Goal: Task Accomplishment & Management: Use online tool/utility

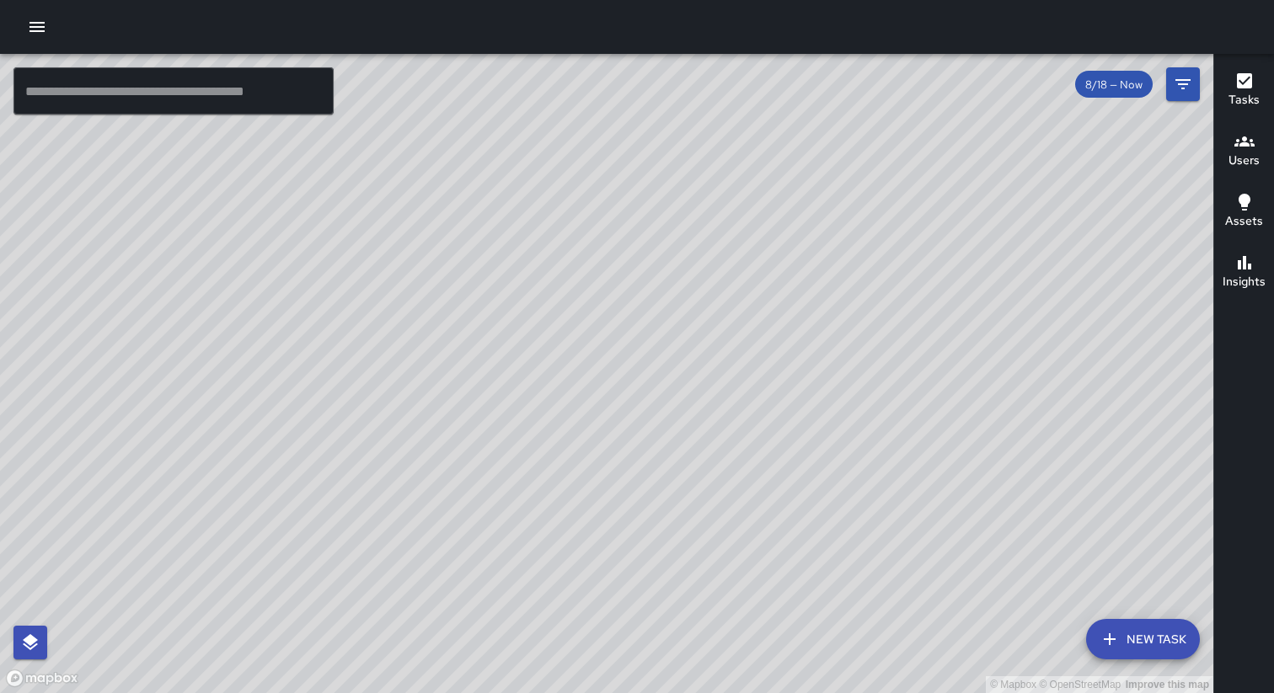
click at [1241, 96] on h6 "Tasks" at bounding box center [1243, 100] width 31 height 19
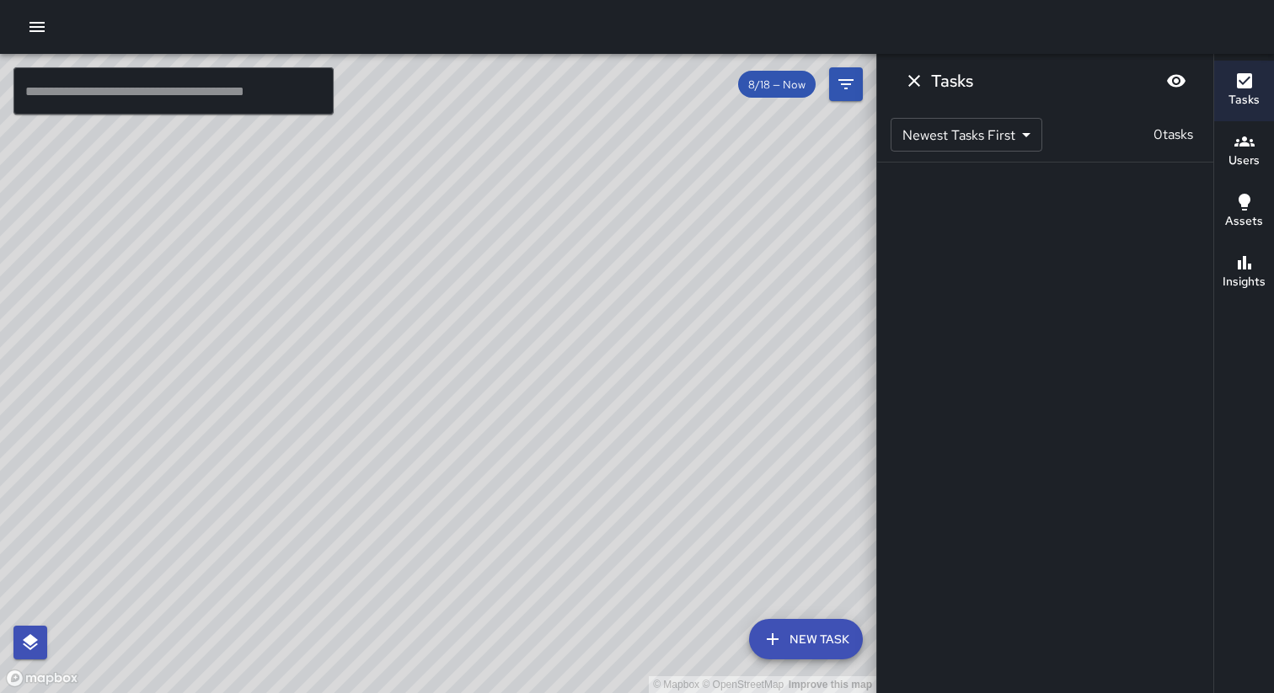
click at [31, 18] on icon "button" at bounding box center [37, 27] width 20 height 20
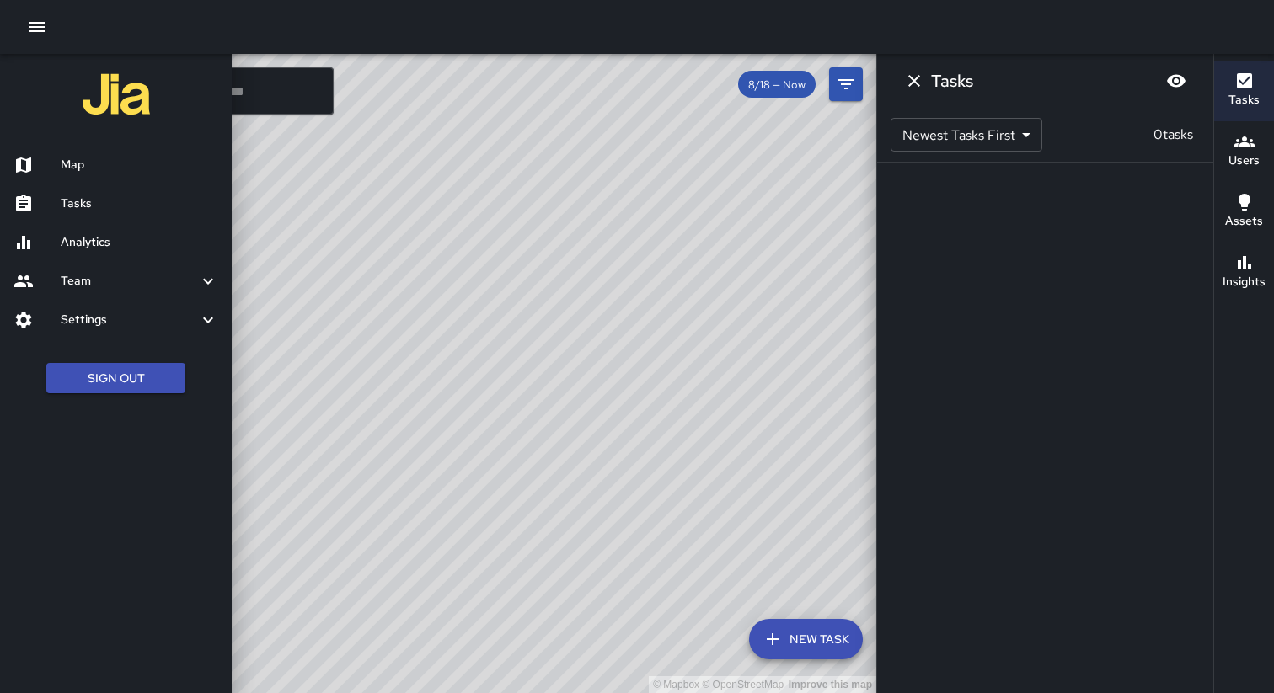
click at [94, 199] on h6 "Tasks" at bounding box center [140, 204] width 158 height 19
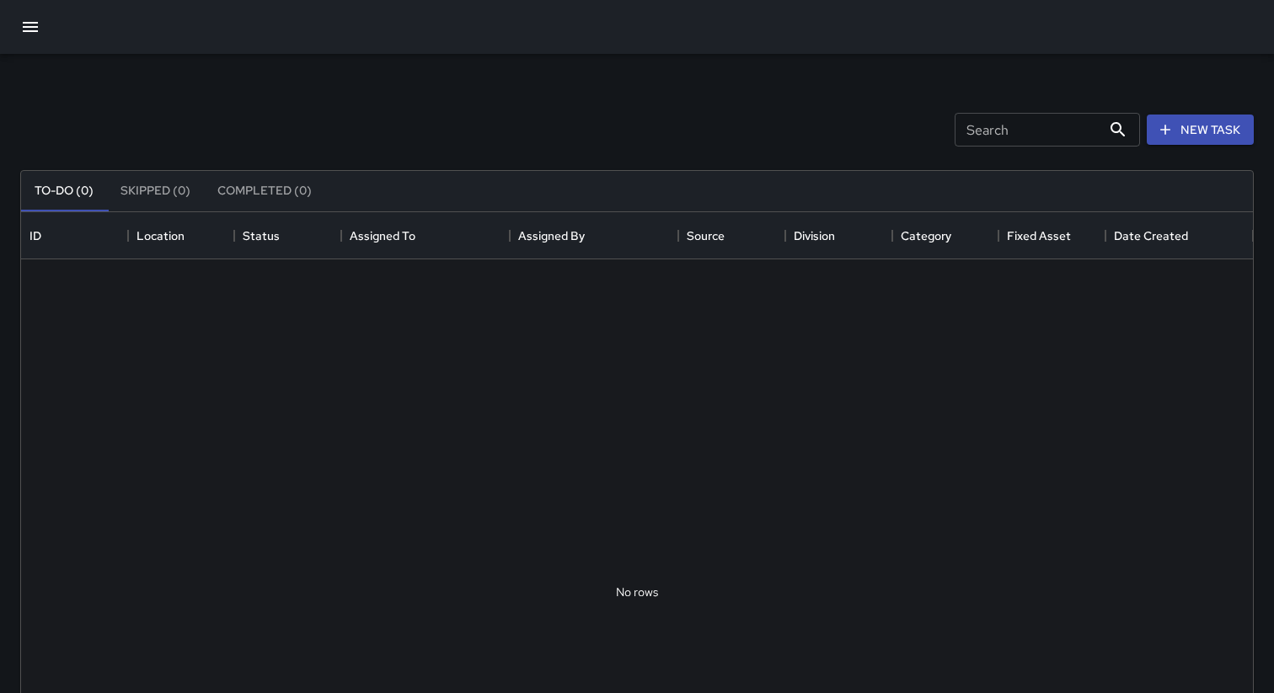
scroll to position [713, 1232]
click at [175, 199] on button "Skipped (5)" at bounding box center [155, 191] width 96 height 40
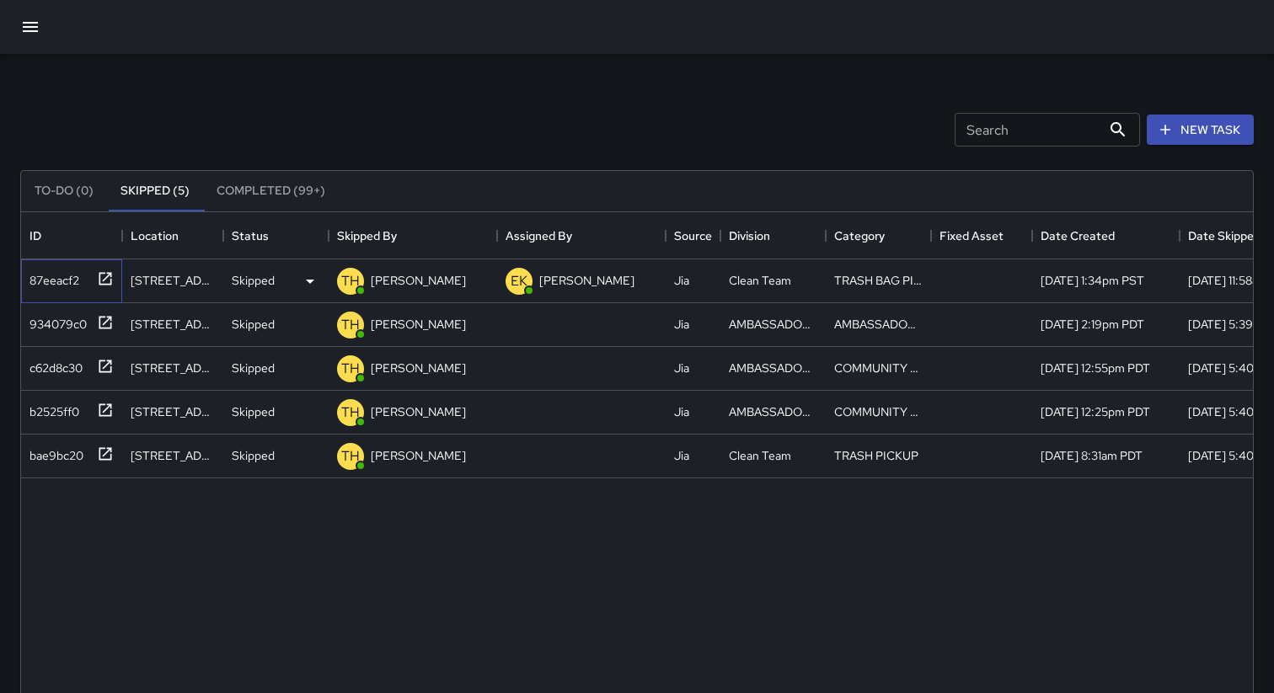
click at [65, 287] on div "87eeacf2" at bounding box center [51, 277] width 56 height 24
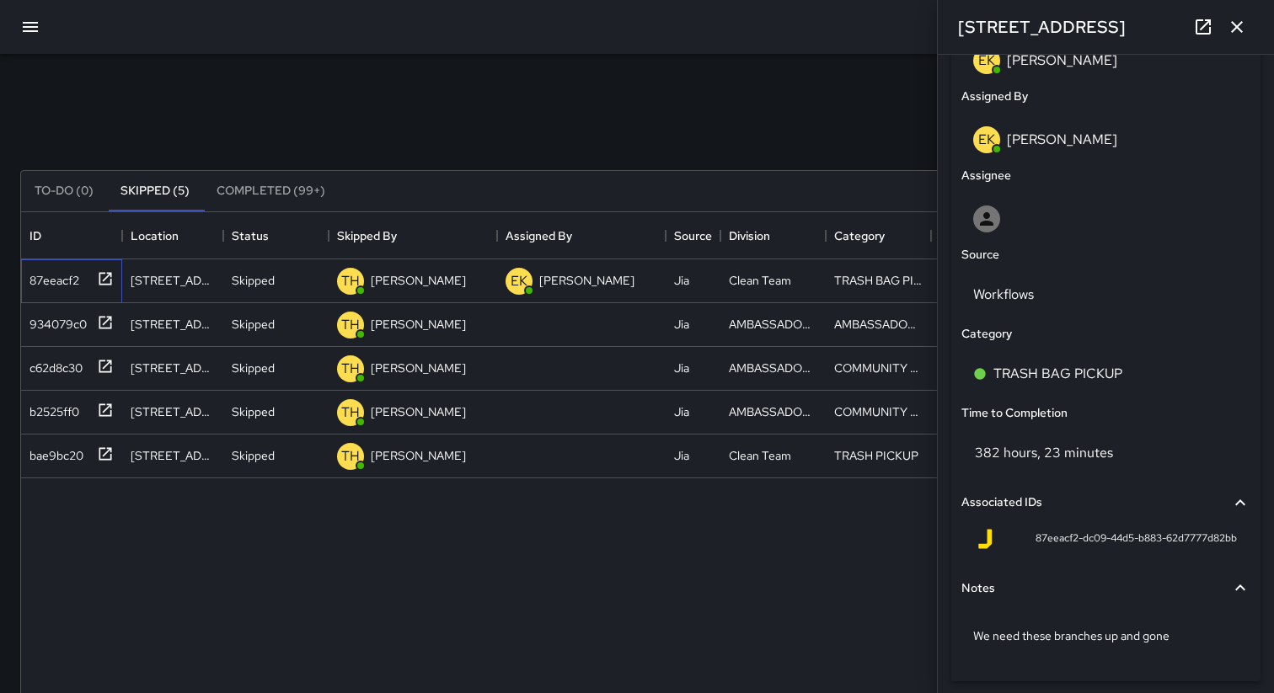
scroll to position [994, 0]
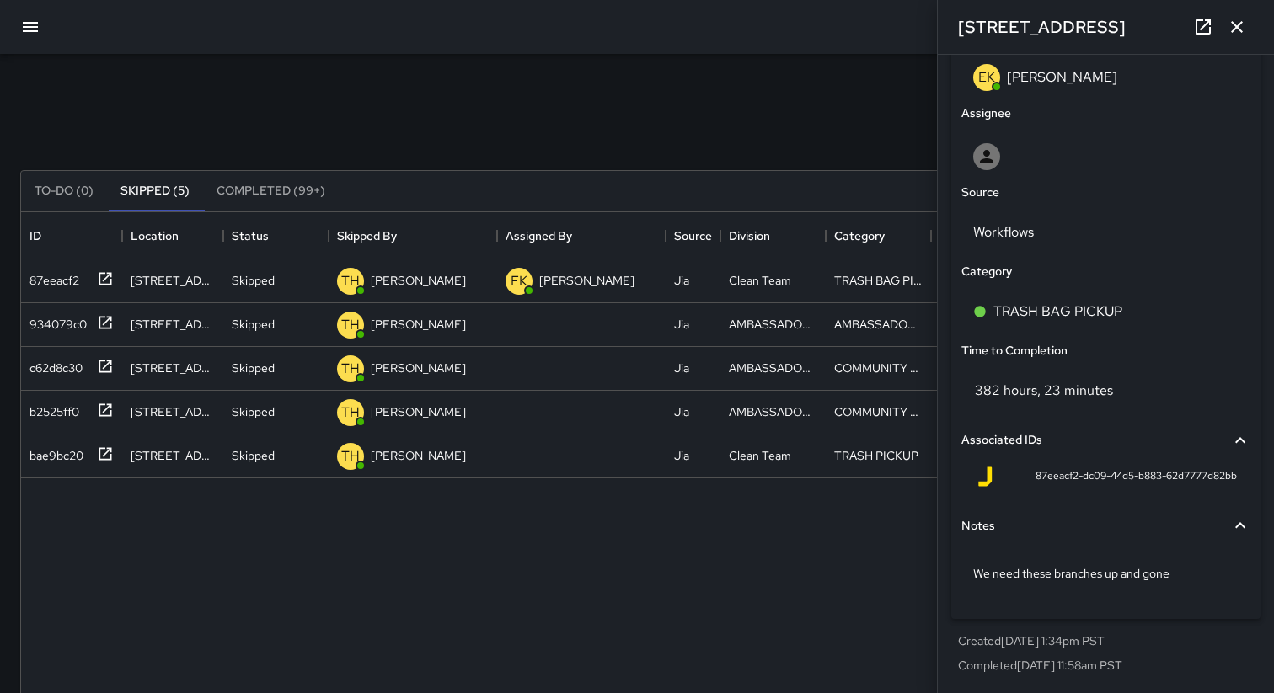
click at [1241, 29] on icon "button" at bounding box center [1237, 27] width 20 height 20
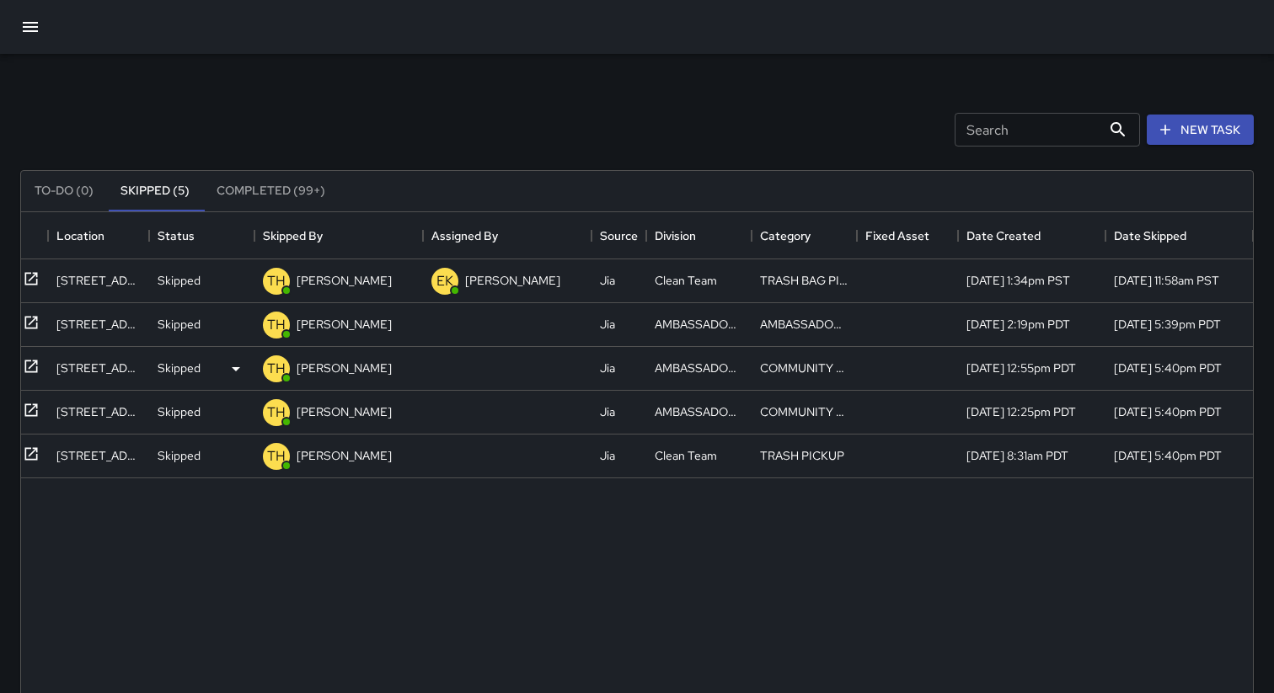
scroll to position [0, 0]
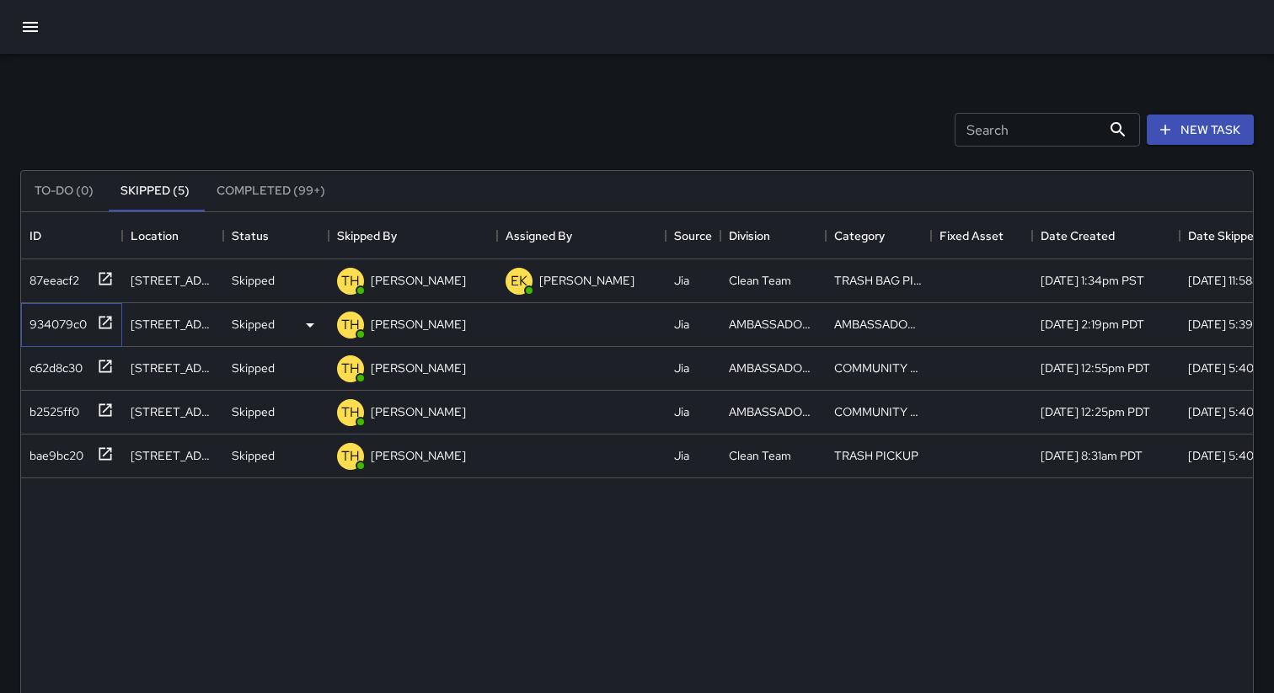
click at [65, 323] on div "934079c0" at bounding box center [55, 321] width 64 height 24
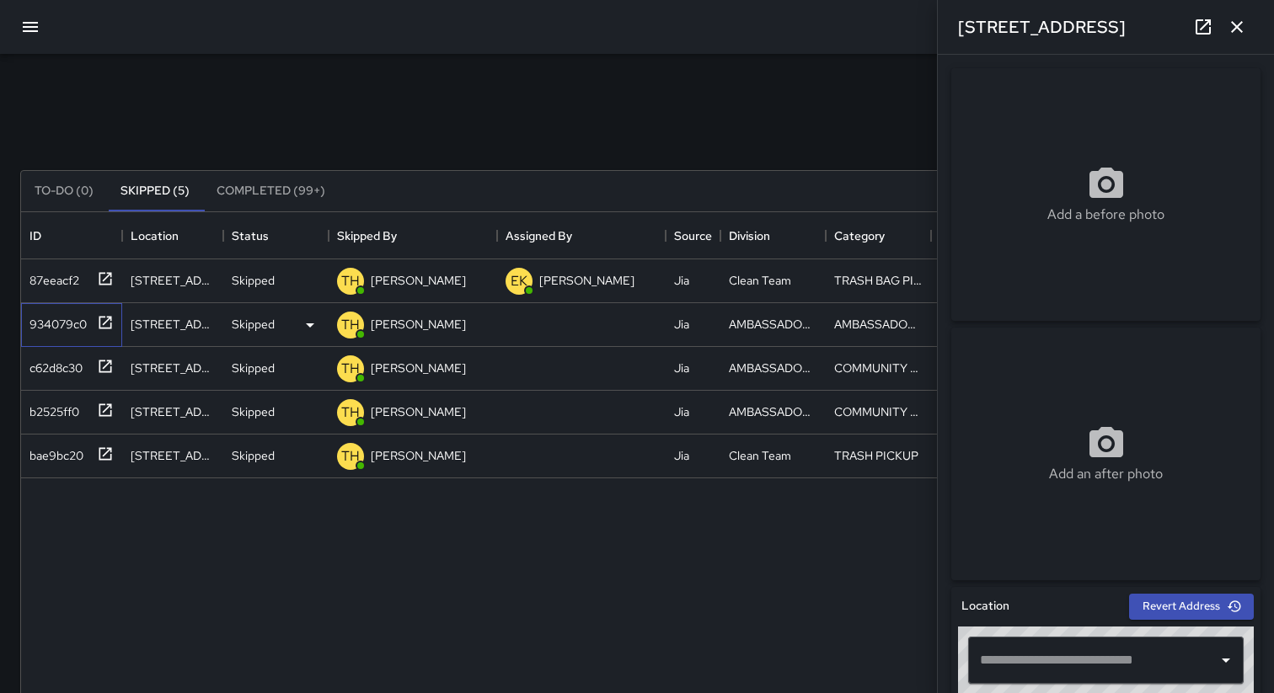
type input "**********"
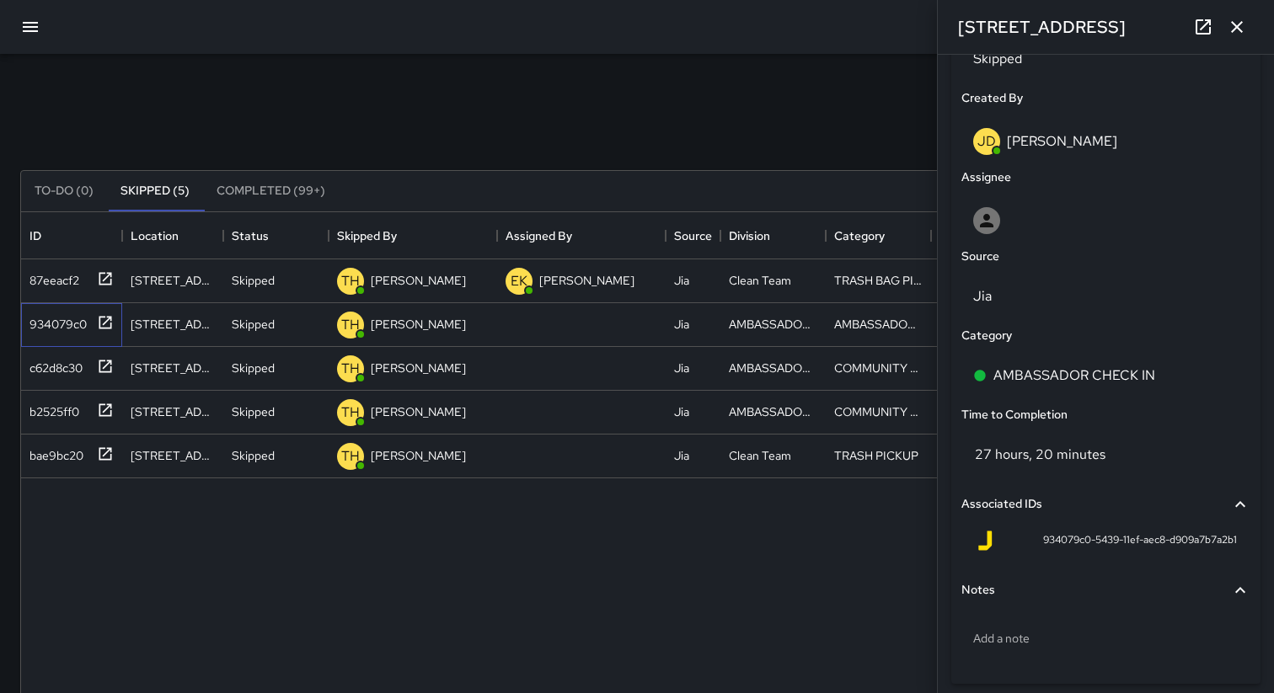
scroll to position [915, 0]
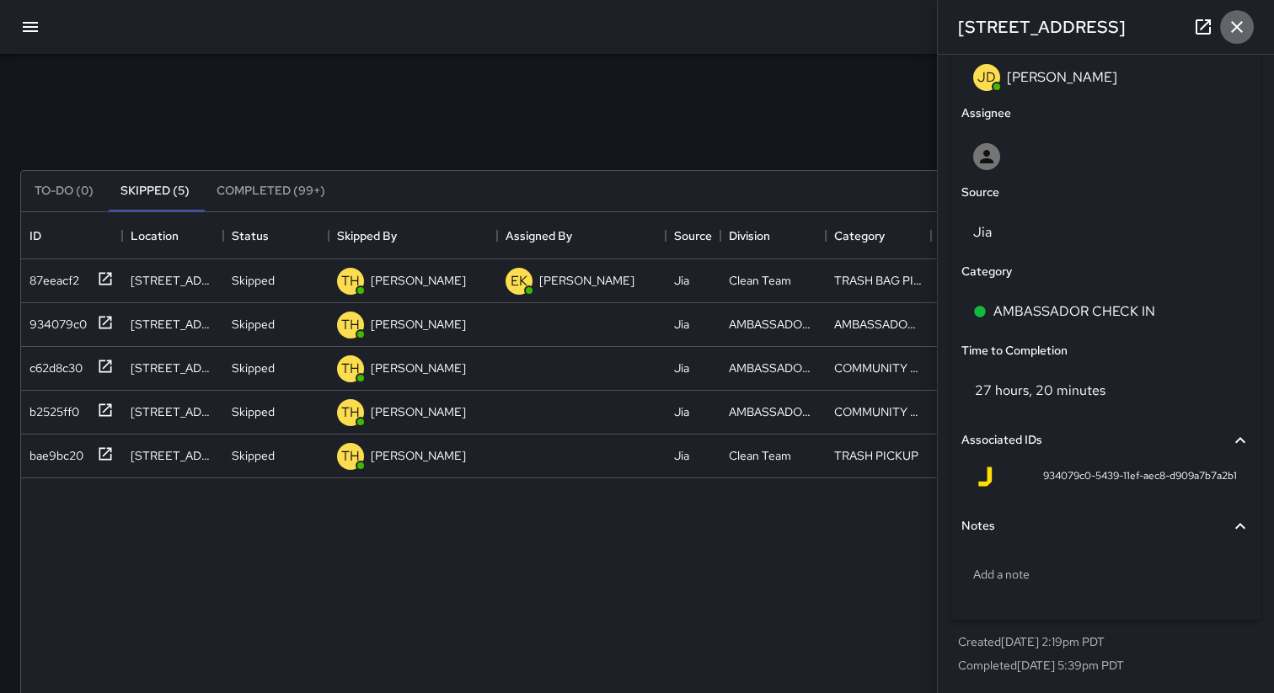
click at [1240, 27] on icon "button" at bounding box center [1237, 27] width 20 height 20
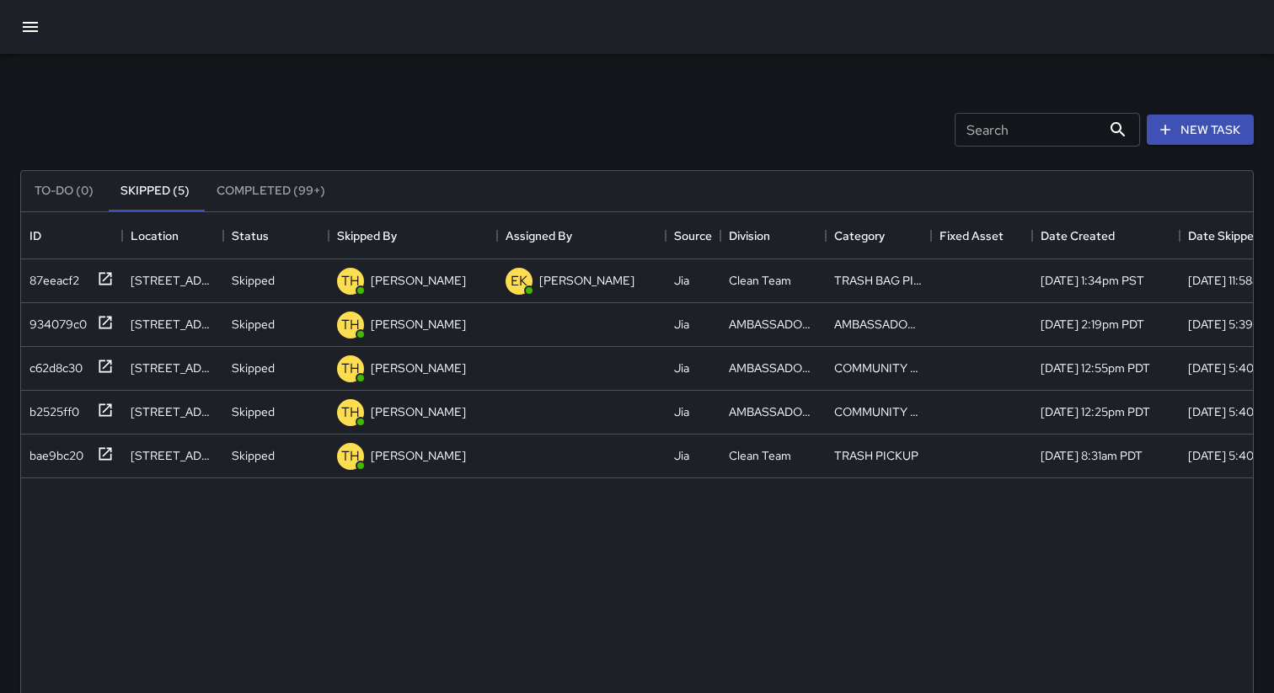
click at [686, 87] on div "Search Search New Task" at bounding box center [637, 130] width 1240 height 88
